Goal: Task Accomplishment & Management: Manage account settings

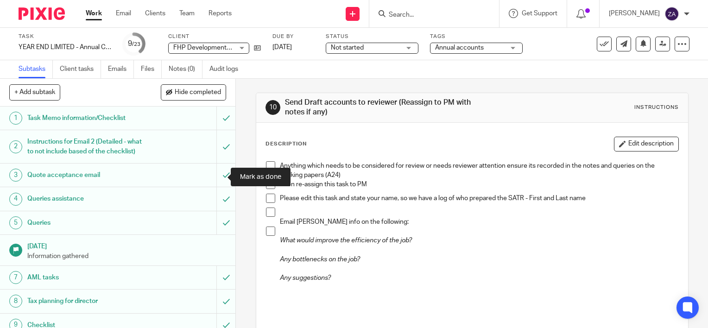
scroll to position [185, 0]
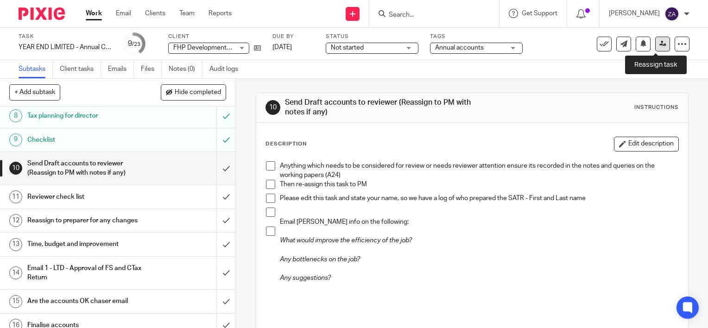
click at [655, 40] on link at bounding box center [662, 44] width 15 height 15
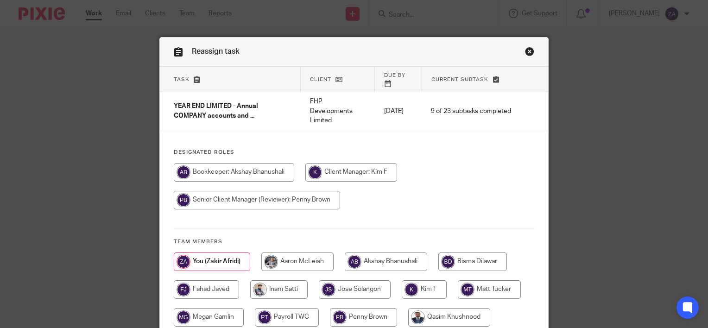
click at [287, 292] on input "radio" at bounding box center [278, 289] width 57 height 19
radio input "true"
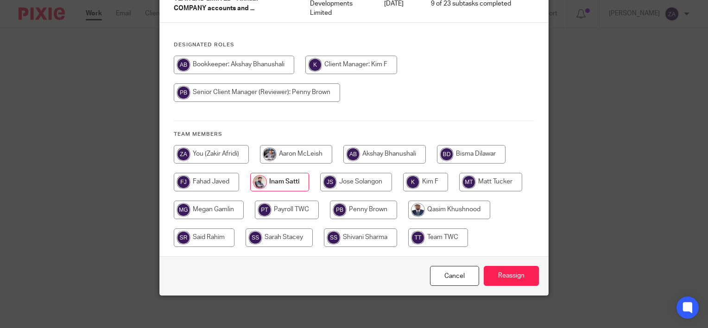
scroll to position [111, 0]
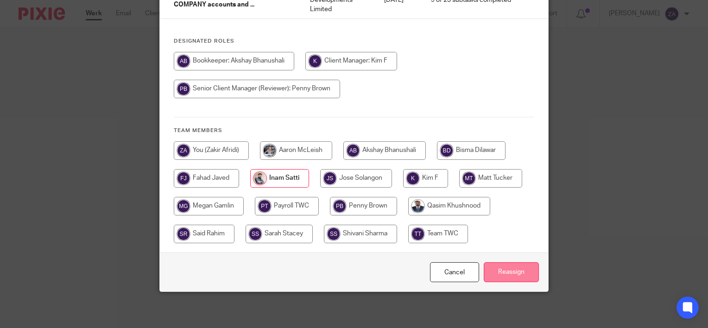
click at [514, 268] on input "Reassign" at bounding box center [511, 272] width 55 height 20
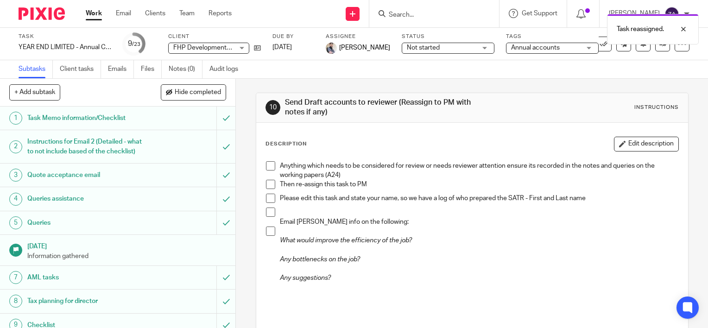
click at [90, 11] on link "Work" at bounding box center [94, 13] width 16 height 9
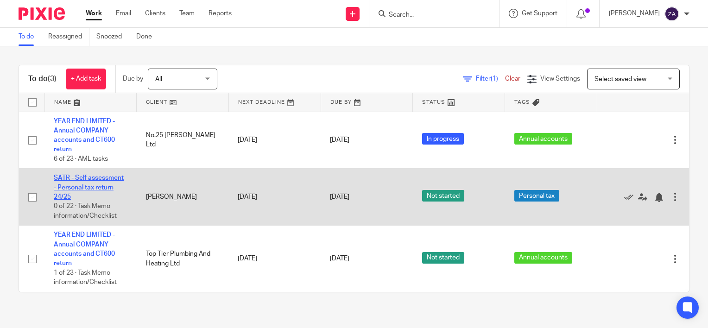
click at [96, 180] on link "SATR - Self assessment - Personal tax return 24/25" at bounding box center [89, 187] width 70 height 25
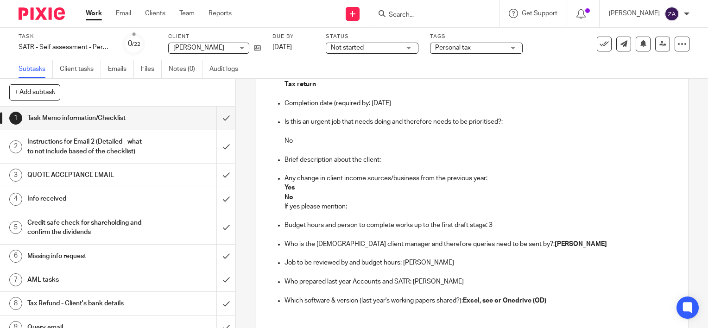
scroll to position [185, 0]
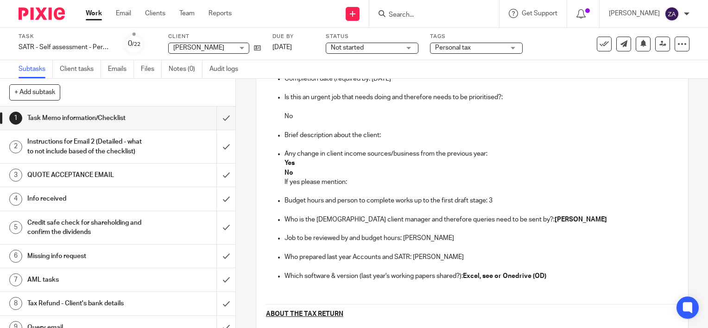
click at [365, 200] on p "Budget hours and person to complete works up to the first draft stage: 3" at bounding box center [482, 200] width 394 height 9
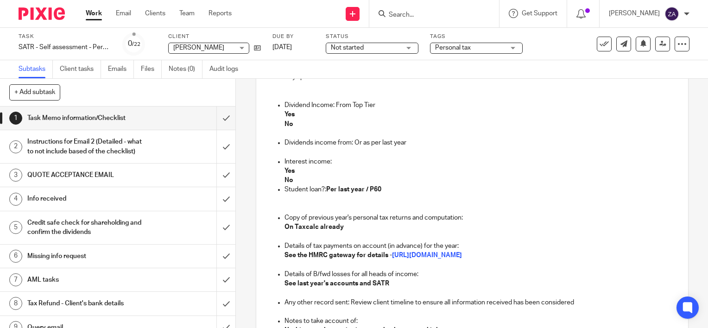
scroll to position [433, 0]
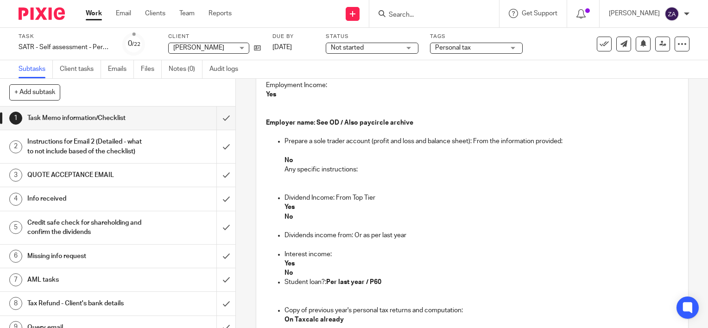
click at [92, 15] on link "Work" at bounding box center [94, 13] width 16 height 9
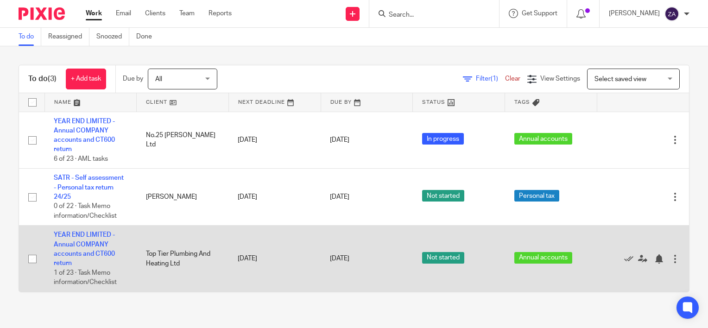
click at [64, 248] on td "YEAR END LIMITED - Annual COMPANY accounts and CT600 return 1 of 23 · Task Memo…" at bounding box center [90, 259] width 92 height 66
click at [69, 244] on link "YEAR END LIMITED - Annual COMPANY accounts and CT600 return" at bounding box center [84, 249] width 61 height 35
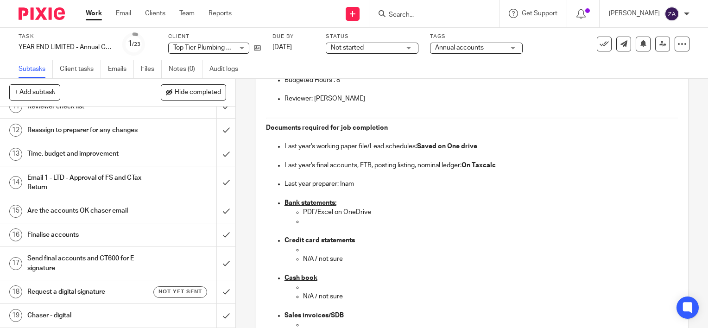
scroll to position [278, 0]
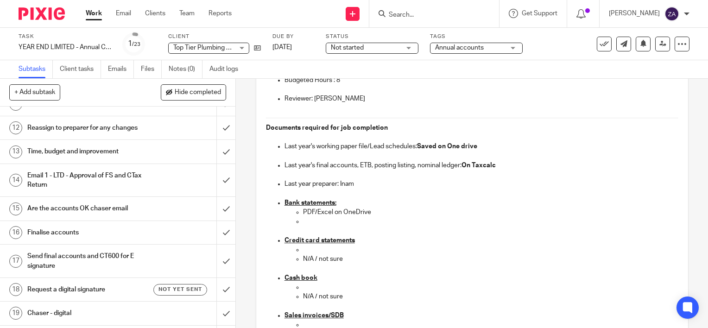
click at [99, 183] on h1 "Email 1 - LTD - Approval of FS and CTax Return" at bounding box center [87, 181] width 120 height 24
